Goal: Browse casually

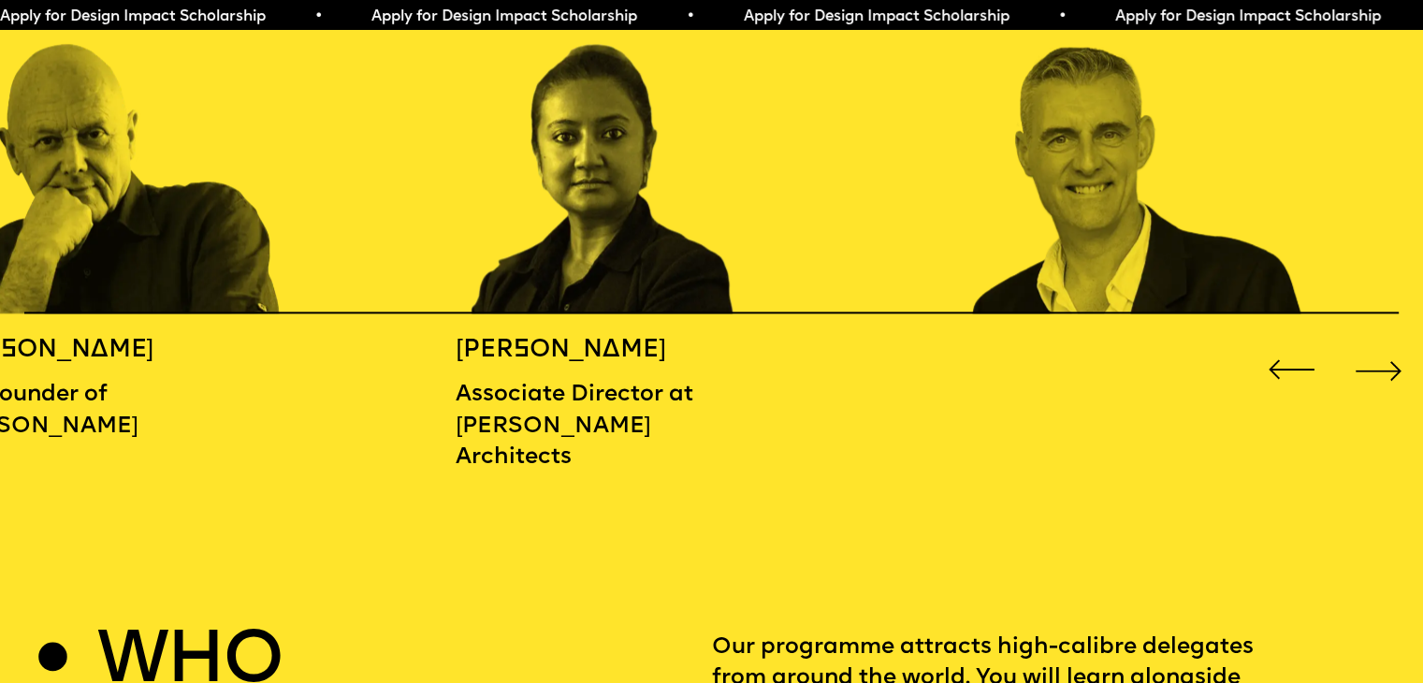
scroll to position [2339, 0]
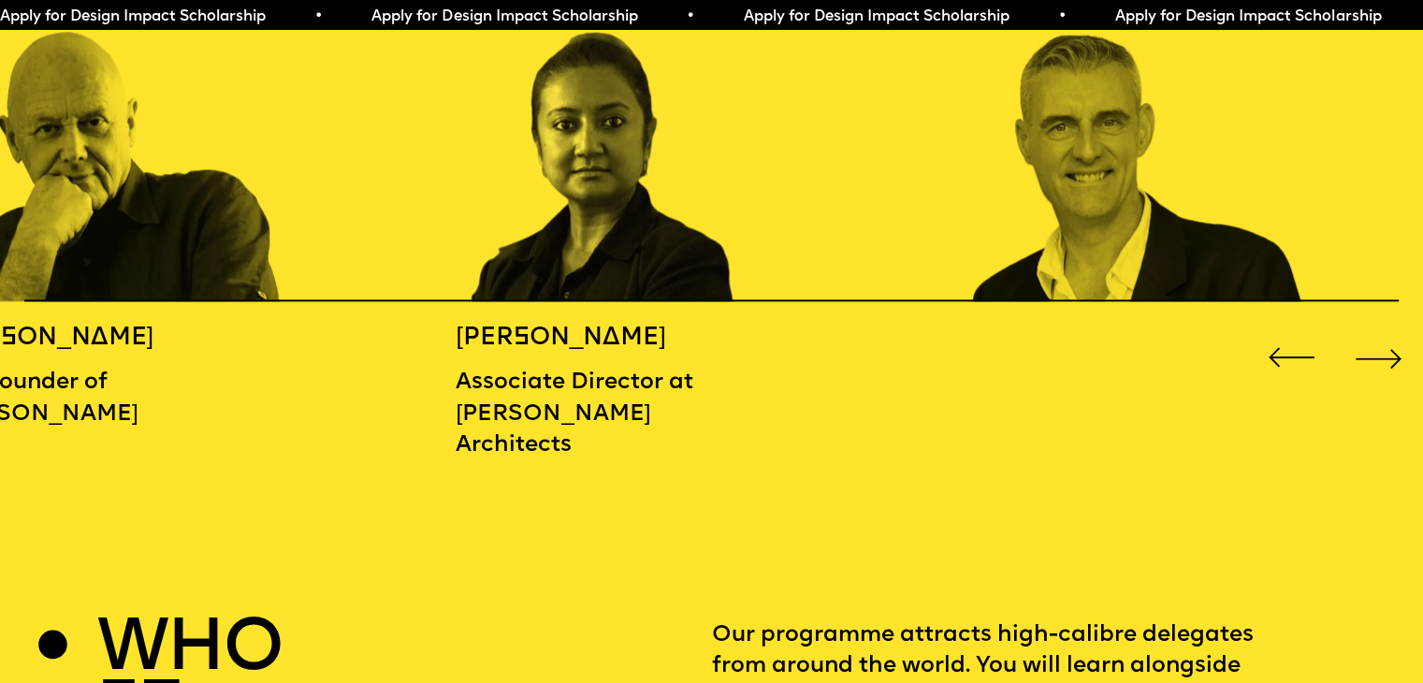
click at [1389, 358] on div "Next slide" at bounding box center [1378, 357] width 57 height 57
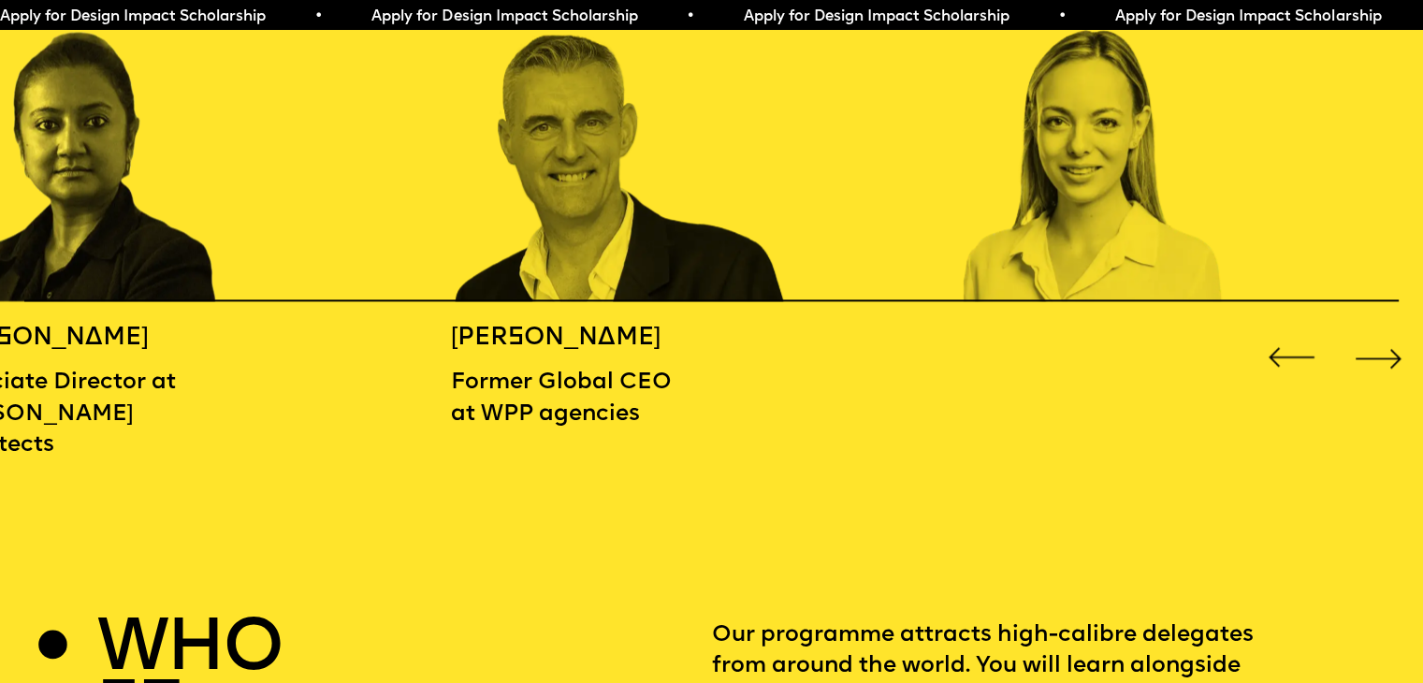
click at [1389, 358] on div "Next slide" at bounding box center [1378, 357] width 57 height 57
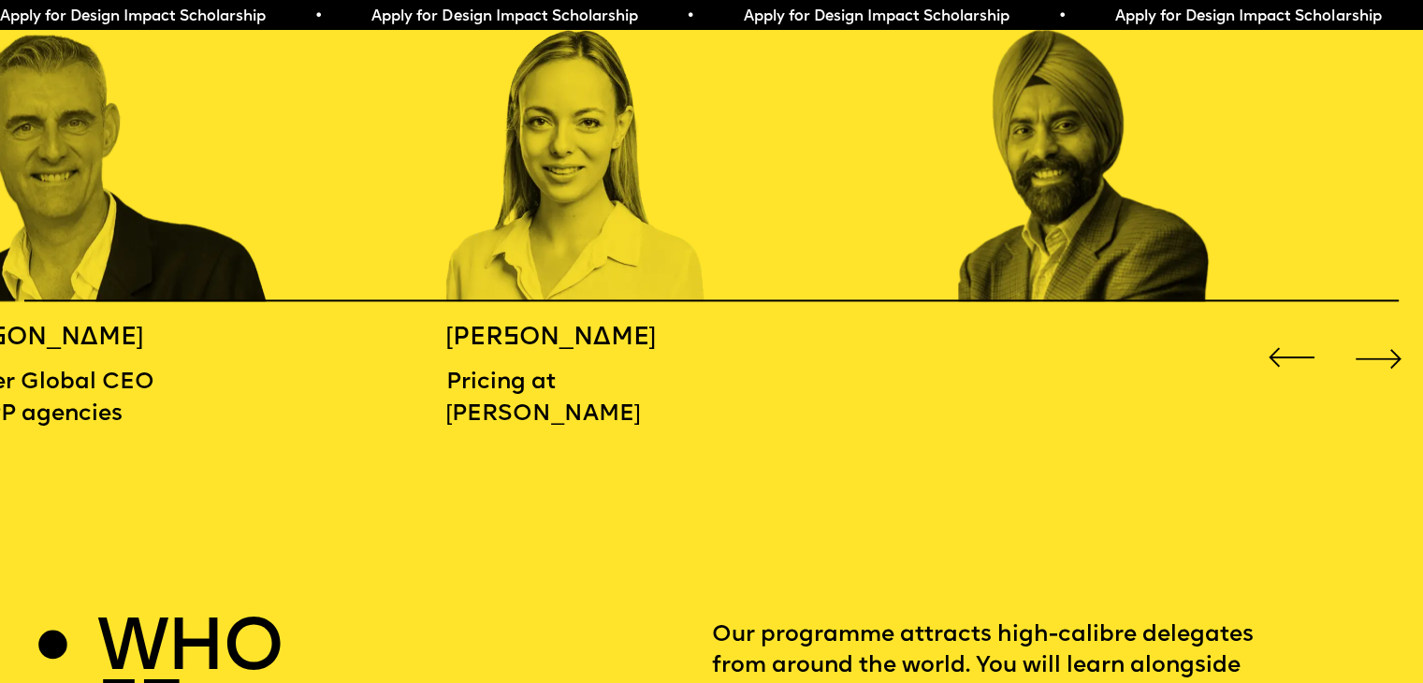
click at [1389, 358] on div "Next slide" at bounding box center [1378, 357] width 57 height 57
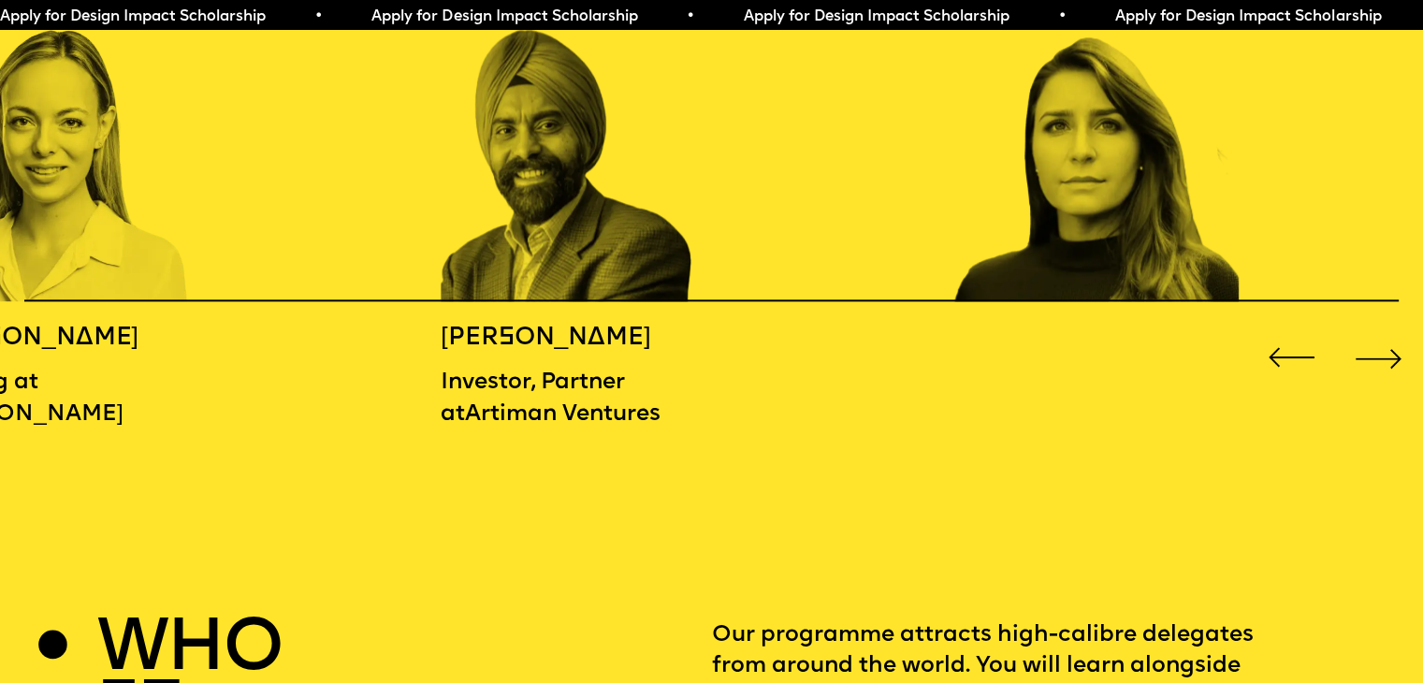
click at [1389, 358] on div "Next slide" at bounding box center [1378, 357] width 57 height 57
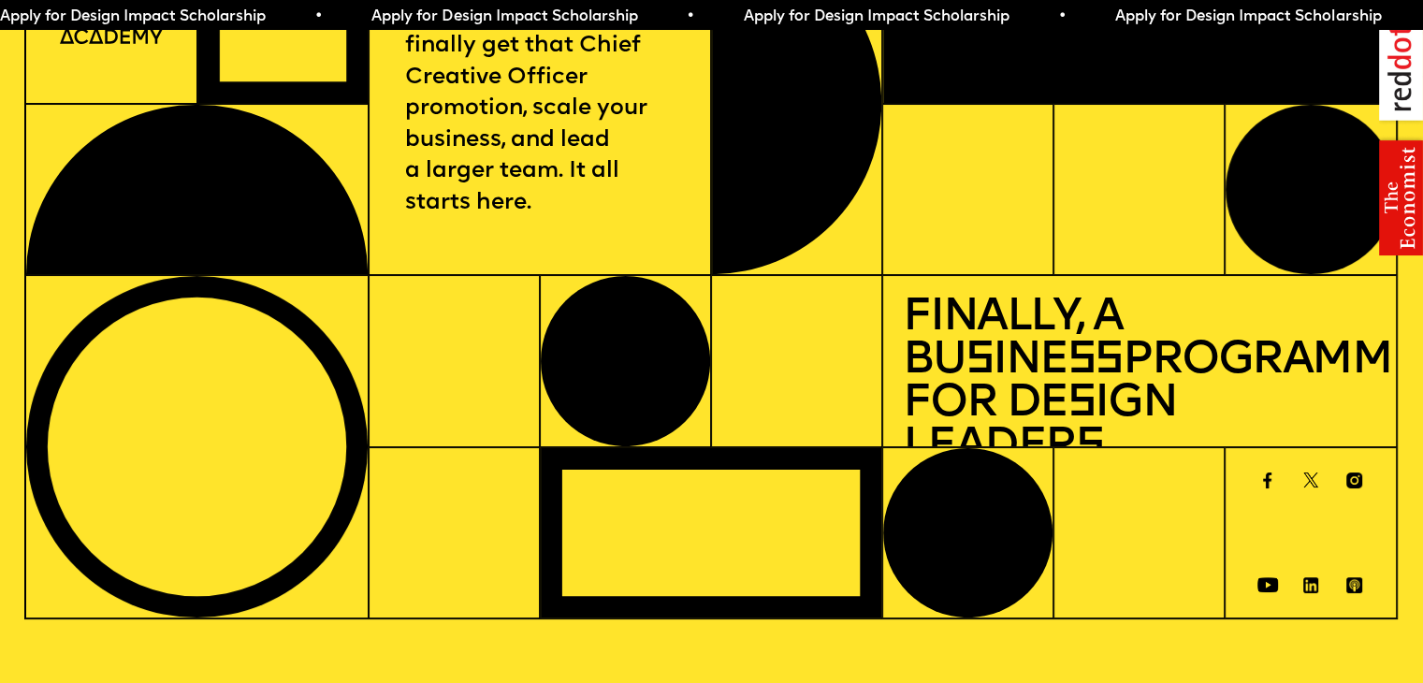
scroll to position [0, 0]
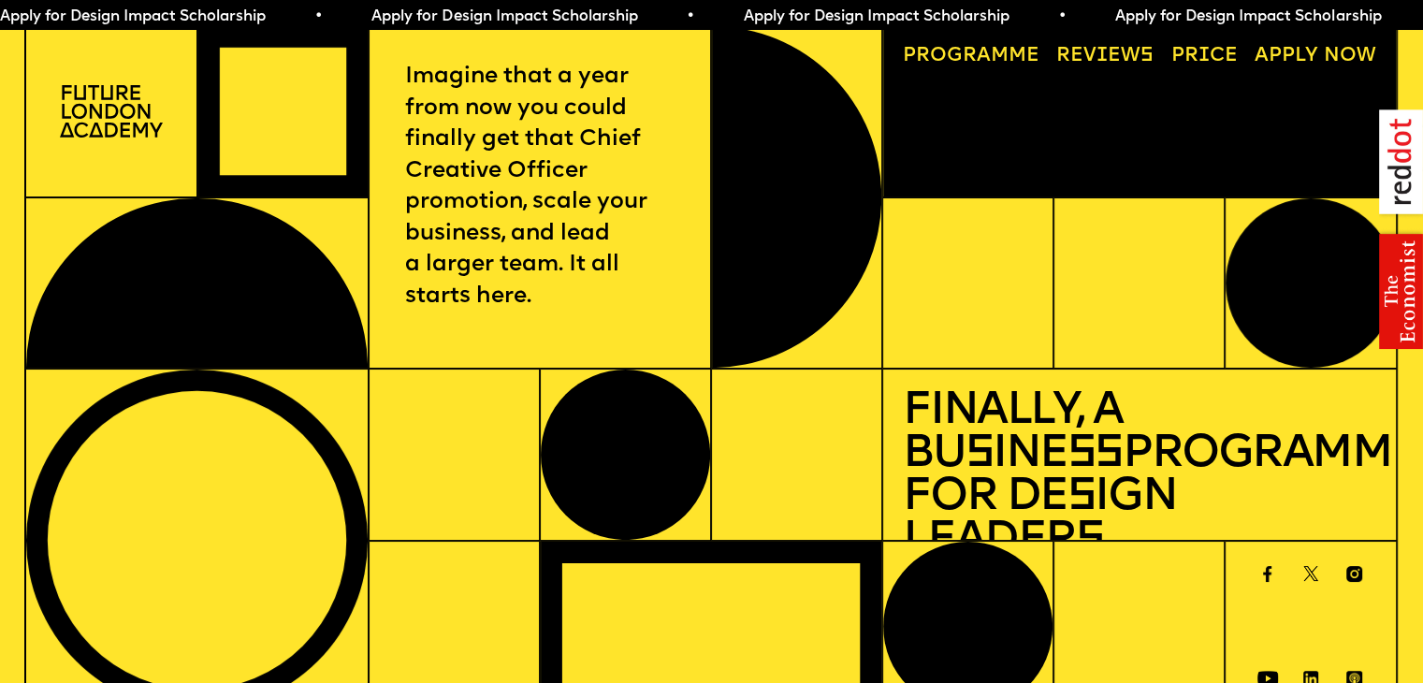
click at [111, 127] on img at bounding box center [111, 110] width 103 height 51
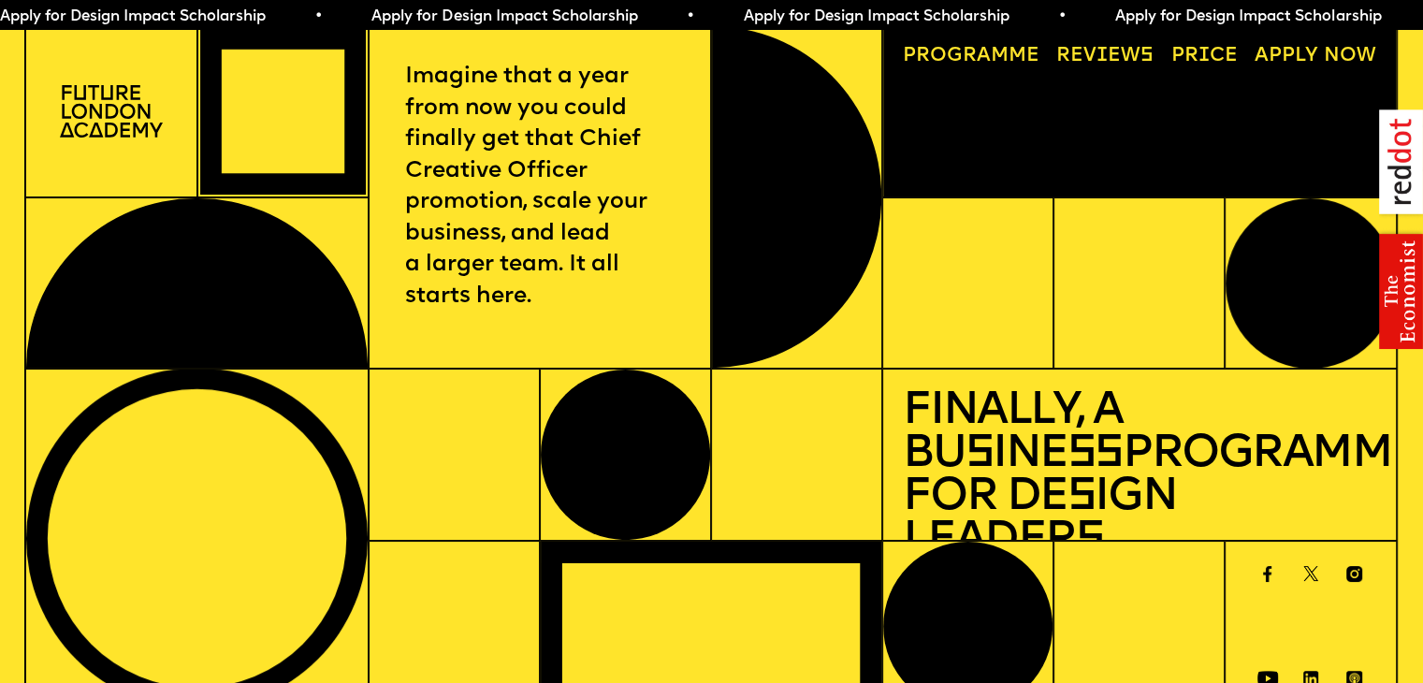
click at [279, 110] on div at bounding box center [283, 111] width 166 height 167
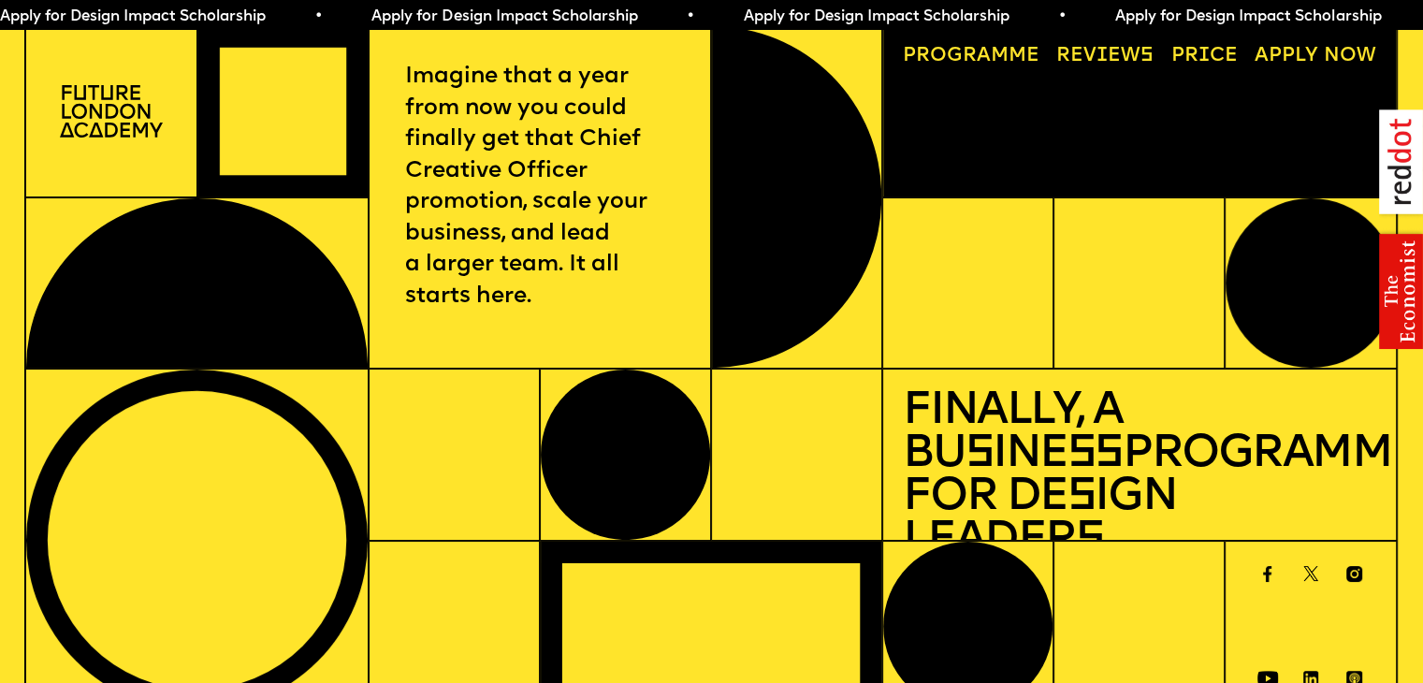
click at [1313, 320] on div at bounding box center [1309, 283] width 169 height 170
click at [1313, 321] on div at bounding box center [1309, 283] width 169 height 170
click at [234, 289] on div at bounding box center [196, 283] width 340 height 170
drag, startPoint x: 267, startPoint y: 550, endPoint x: 412, endPoint y: 523, distance: 147.5
click at [270, 550] on div at bounding box center [196, 539] width 340 height 341
